Goal: Task Accomplishment & Management: Complete application form

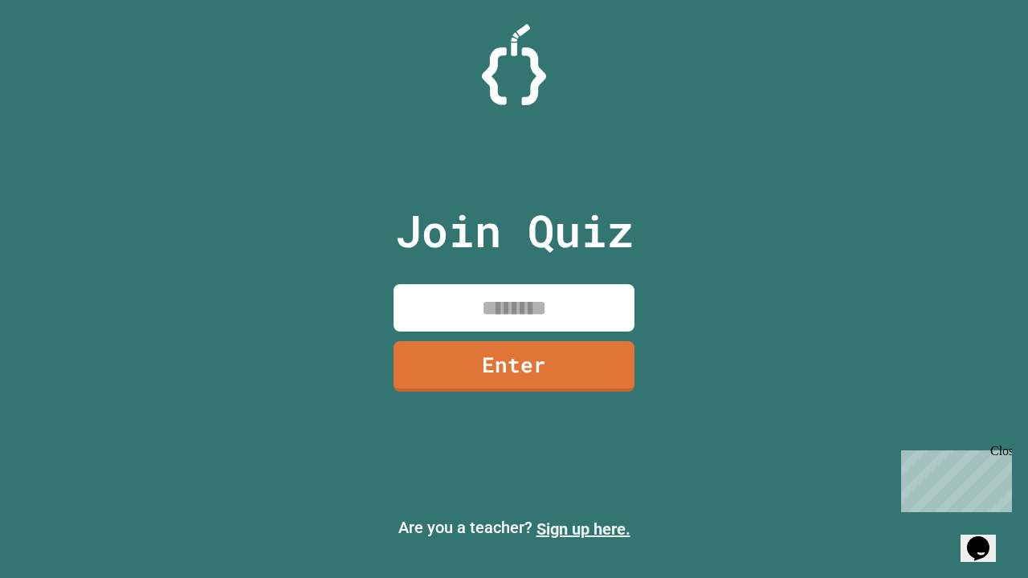
click at [583, 529] on link "Sign up here." at bounding box center [584, 529] width 94 height 19
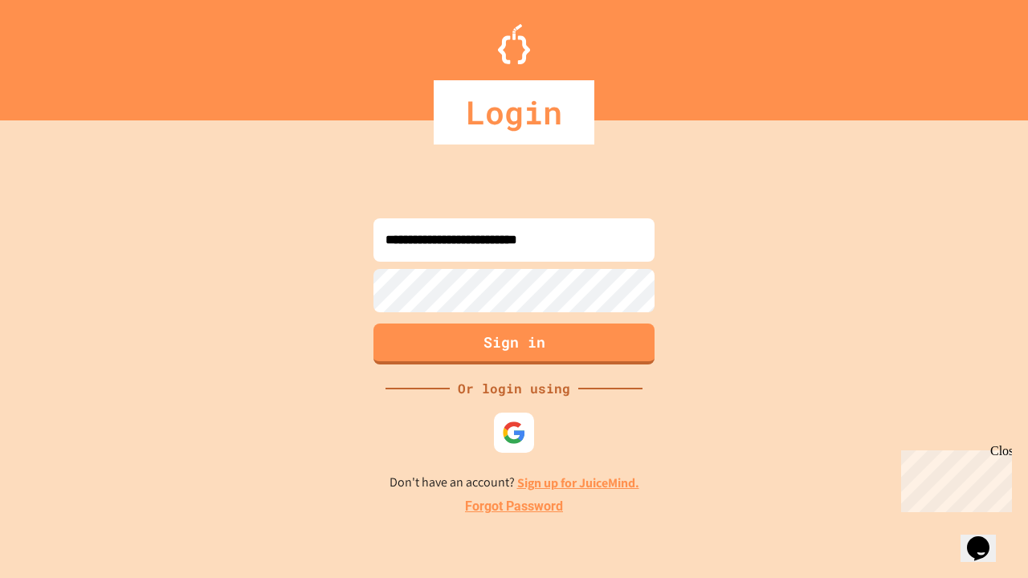
type input "**********"
